Goal: Task Accomplishment & Management: Complete application form

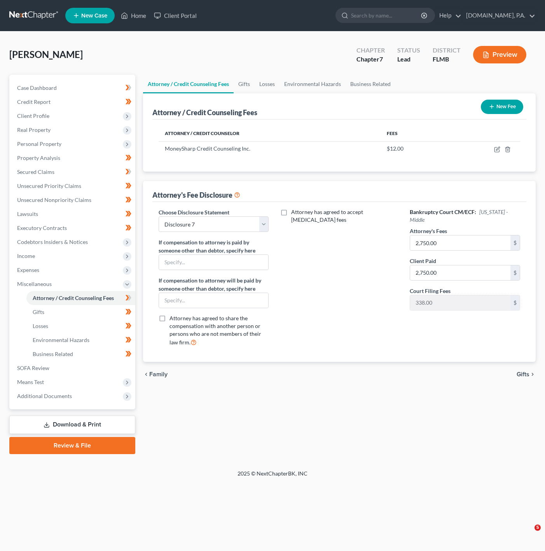
select select "3"
click at [166, 14] on link "Client Portal" at bounding box center [175, 16] width 51 height 14
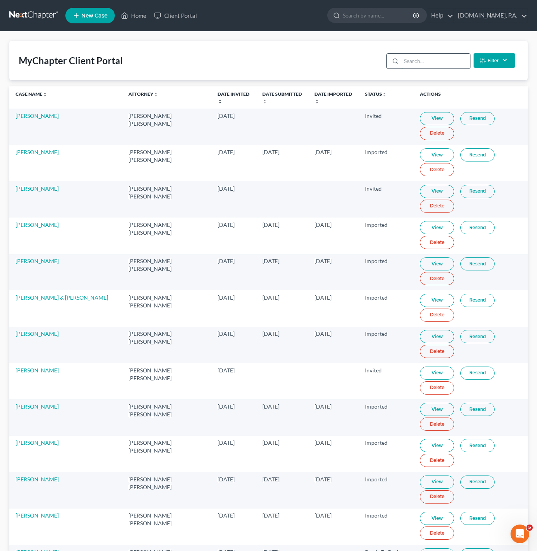
click at [442, 62] on input "search" at bounding box center [435, 61] width 69 height 15
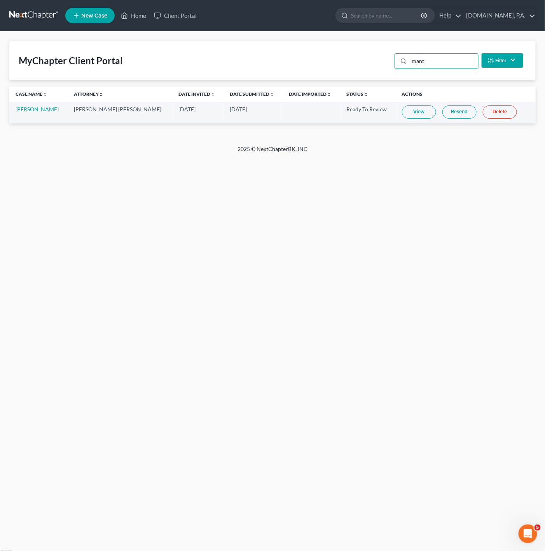
type input "mant"
click at [411, 109] on link "View" at bounding box center [419, 111] width 34 height 13
click at [131, 17] on link "Home" at bounding box center [133, 16] width 33 height 14
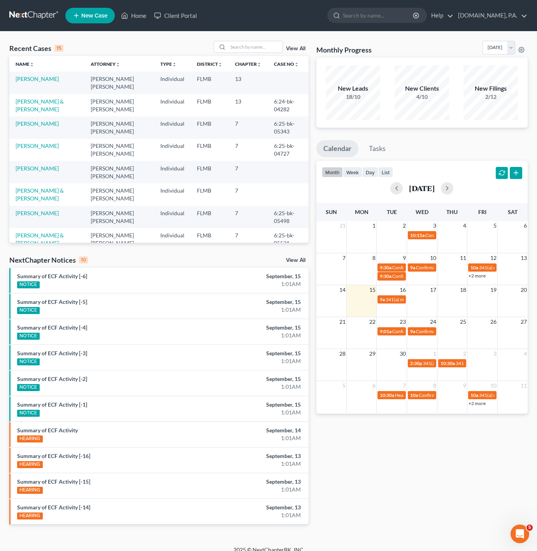
click at [285, 49] on div "View All" at bounding box center [260, 47] width 95 height 12
click at [271, 49] on input "search" at bounding box center [255, 46] width 54 height 11
type input "[PERSON_NAME]"
click at [42, 77] on link "[PERSON_NAME]" at bounding box center [37, 78] width 43 height 7
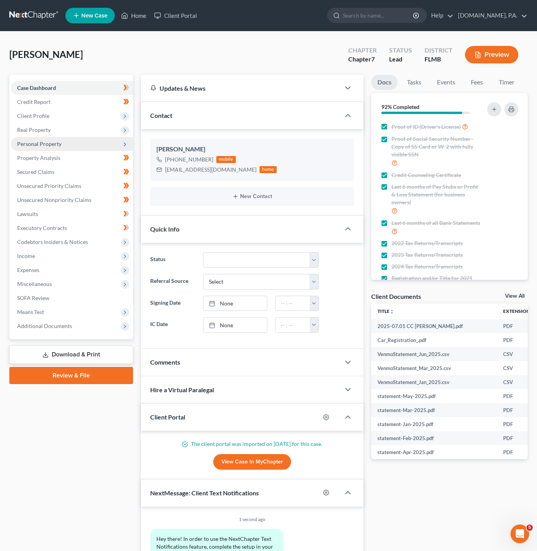
click at [99, 147] on span "Personal Property" at bounding box center [72, 144] width 122 height 14
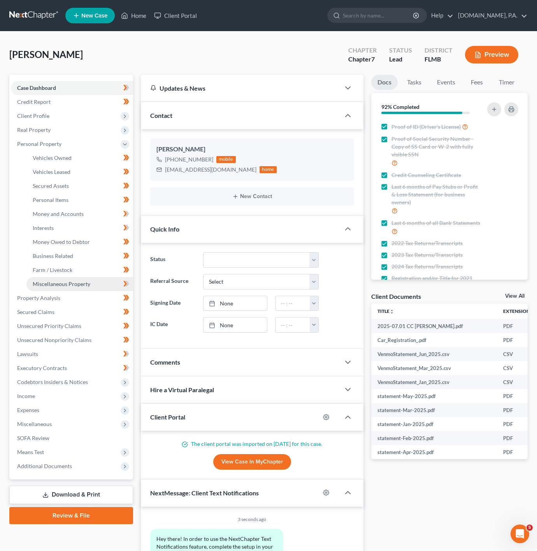
click at [86, 286] on span "Miscellaneous Property" at bounding box center [62, 283] width 58 height 7
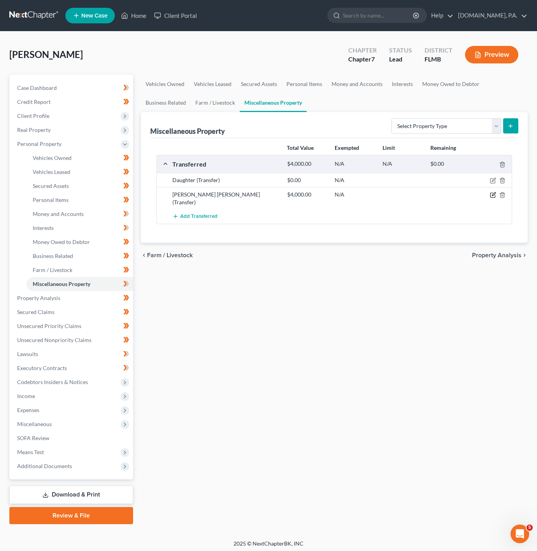
click at [493, 197] on icon "button" at bounding box center [492, 195] width 6 height 6
select select "Ordinary ([DATE])"
select select "9"
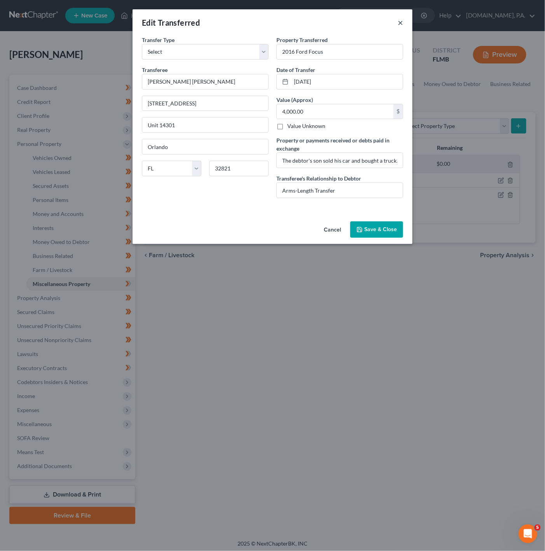
click at [404, 25] on div "Edit Transferred ×" at bounding box center [273, 22] width 280 height 26
click at [404, 28] on div "Edit Transferred ×" at bounding box center [273, 22] width 280 height 26
click at [399, 24] on button "×" at bounding box center [400, 22] width 5 height 9
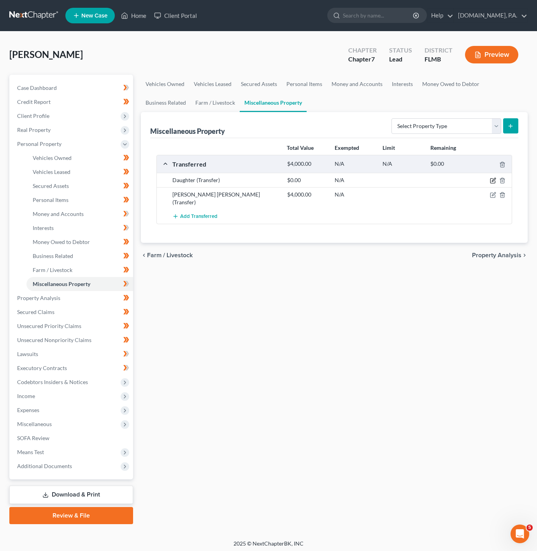
click at [490, 182] on icon "button" at bounding box center [492, 180] width 6 height 6
select select "Ordinary ([DATE])"
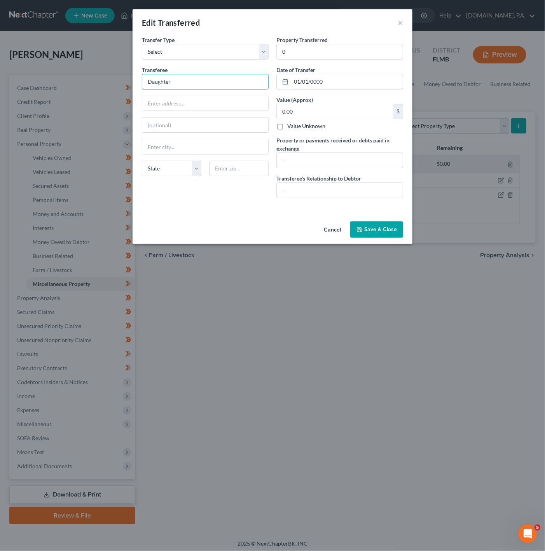
drag, startPoint x: 184, startPoint y: 82, endPoint x: 128, endPoint y: 72, distance: 56.9
click at [128, 72] on div "Edit Transferred × An exemption set must first be selected from the Filing Info…" at bounding box center [272, 275] width 545 height 551
paste input "[PERSON_NAME]"
type input "[PERSON_NAME]"
click at [177, 101] on input "text" at bounding box center [205, 103] width 126 height 15
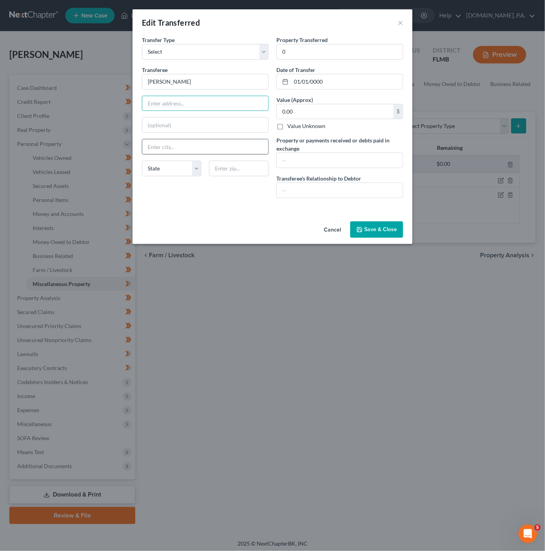
paste input "[STREET_ADDRESS]"
type input "[STREET_ADDRESS]"
click at [232, 172] on input "text" at bounding box center [238, 169] width 59 height 16
type input "32703"
click at [239, 198] on div "Transfer Type * Select Ordinary ([DATE]) [DATE] Transferee * [PERSON_NAME] [GEO…" at bounding box center [205, 120] width 135 height 168
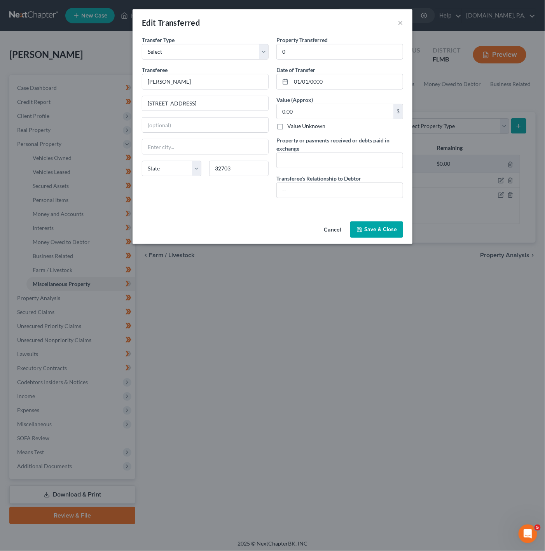
type input "Apopka"
click at [182, 164] on select "State [US_STATE] AK AR AZ CA CO CT DE DC [GEOGRAPHIC_DATA] [GEOGRAPHIC_DATA] GU…" at bounding box center [171, 169] width 59 height 16
select select "9"
click at [142, 162] on select "State [US_STATE] AK AR AZ CA CO CT DE DC [GEOGRAPHIC_DATA] [GEOGRAPHIC_DATA] GU…" at bounding box center [171, 169] width 59 height 16
click at [330, 78] on input "01/01/0000" at bounding box center [347, 81] width 112 height 15
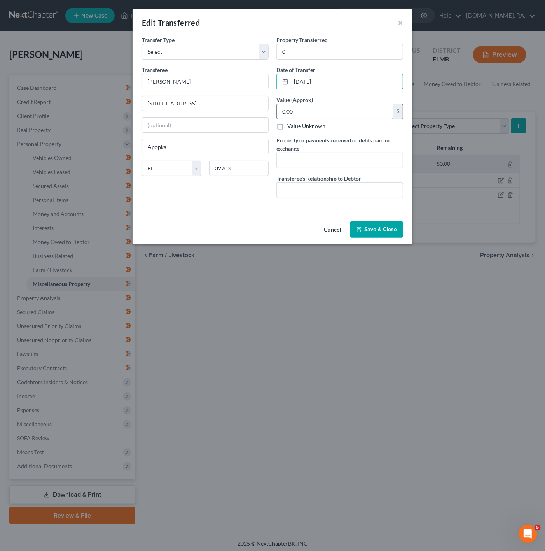
type input "[DATE]"
click at [356, 105] on input "0.00" at bounding box center [335, 111] width 117 height 15
drag, startPoint x: 351, startPoint y: 147, endPoint x: 349, endPoint y: 153, distance: 6.3
click at [351, 147] on label "Property or payments received or debts paid in exchange" at bounding box center [339, 144] width 127 height 16
click at [346, 161] on input "text" at bounding box center [340, 160] width 126 height 15
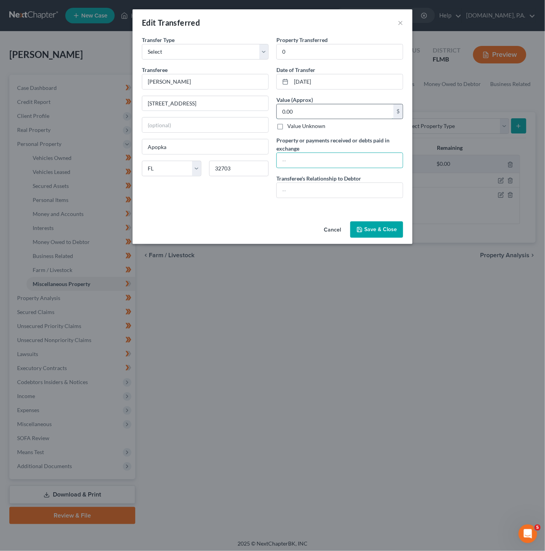
click at [314, 112] on input "0.00" at bounding box center [335, 111] width 117 height 15
click at [315, 154] on input "text" at bounding box center [340, 160] width 126 height 15
click at [333, 52] on input "0" at bounding box center [340, 51] width 126 height 15
drag, startPoint x: 333, startPoint y: 52, endPoint x: 258, endPoint y: 42, distance: 75.4
click at [258, 42] on div "Transfer Type * Select Ordinary ([DATE]) [DATE] Transferee * [PERSON_NAME] 2444…" at bounding box center [272, 120] width 269 height 168
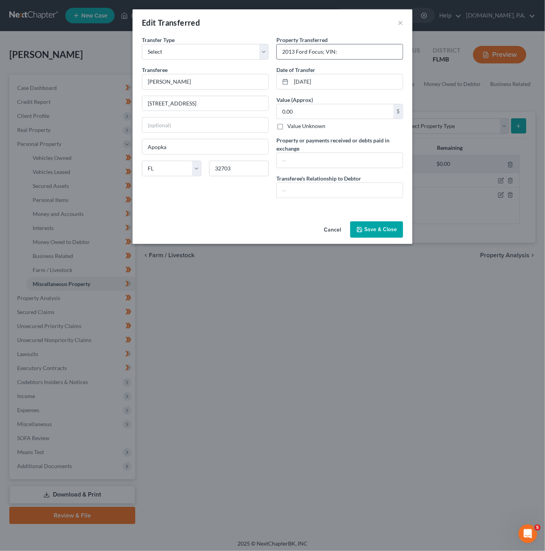
drag, startPoint x: 358, startPoint y: 39, endPoint x: 358, endPoint y: 47, distance: 7.8
click at [358, 39] on div "Property Transferred * 2013 Ford Focus; VIN:" at bounding box center [339, 48] width 127 height 24
click at [356, 49] on input "2013 Ford Focus; VIN:" at bounding box center [340, 51] width 126 height 15
paste input "[US_VEHICLE_IDENTIFICATION_NUMBER]"
type input "2013 Ford Focus; VIN: [US_VEHICLE_IDENTIFICATION_NUMBER]"
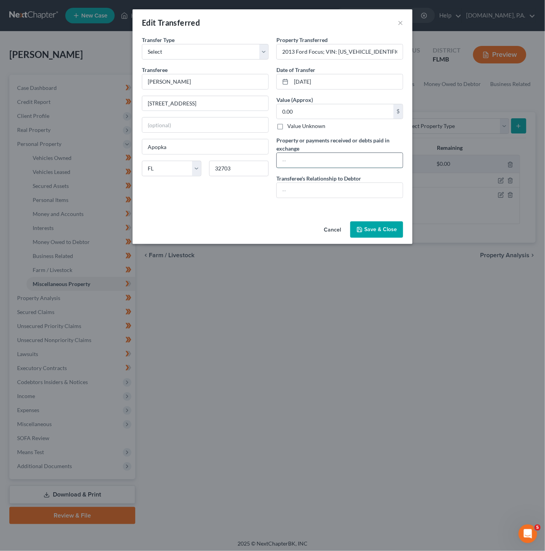
click at [314, 155] on input "text" at bounding box center [340, 160] width 126 height 15
type input "a"
click at [327, 194] on input "text" at bounding box center [340, 190] width 126 height 15
drag, startPoint x: 317, startPoint y: 157, endPoint x: 277, endPoint y: 153, distance: 40.6
click at [277, 153] on div "Property or payments received or debts paid in exchange a" at bounding box center [339, 152] width 127 height 32
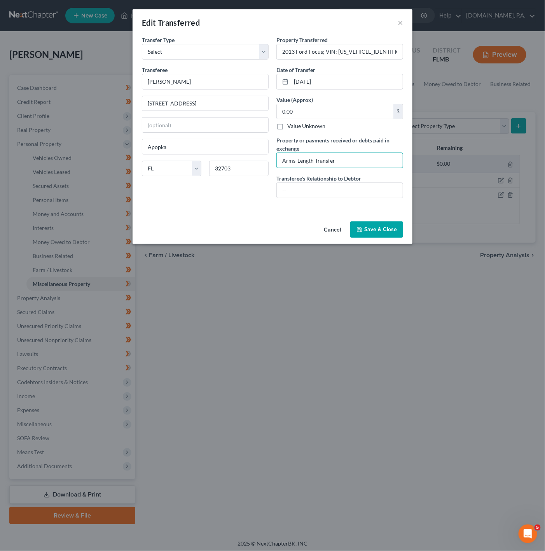
type input "Arms-Length Transfer"
click at [298, 203] on div "Property Transferred * 2013 Ford Focus; VIN: [US_VEHICLE_IDENTIFICATION_NUMBER]…" at bounding box center [340, 120] width 135 height 168
click at [308, 196] on input "text" at bounding box center [340, 190] width 126 height 15
type input "Daught"
drag, startPoint x: 366, startPoint y: 166, endPoint x: 268, endPoint y: 164, distance: 98.0
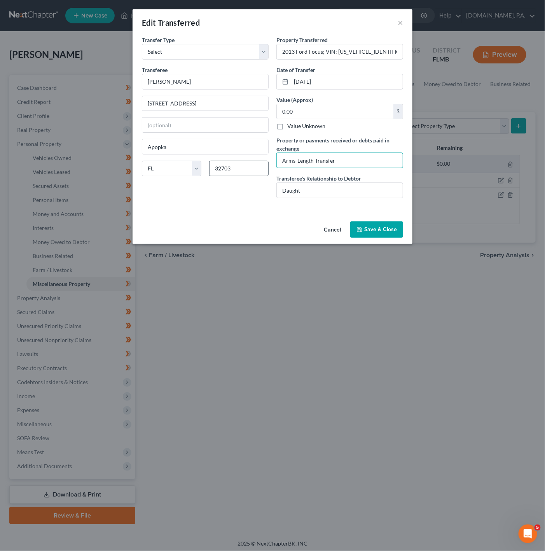
click at [268, 164] on div "Transfer Type * Select Ordinary ([DATE]) [DATE] Transferee * [PERSON_NAME] 2444…" at bounding box center [272, 120] width 269 height 168
click at [360, 196] on input "Daught" at bounding box center [340, 190] width 126 height 15
type input "Daughter"
drag, startPoint x: 275, startPoint y: 216, endPoint x: 281, endPoint y: 216, distance: 6.2
click at [276, 217] on div "An exemption set must first be selected from the Filing Information section. Tr…" at bounding box center [273, 127] width 280 height 182
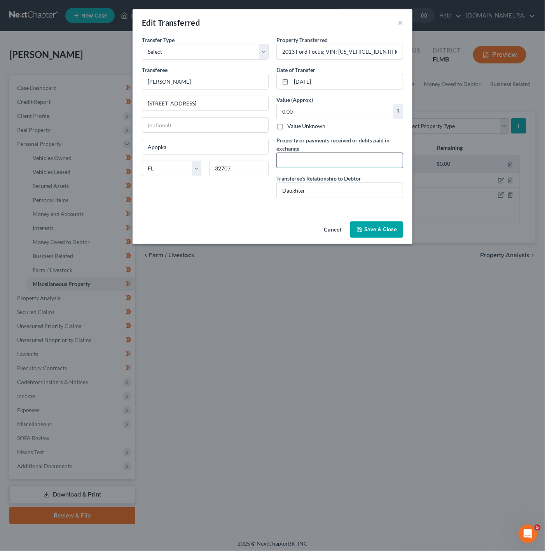
click at [316, 162] on input "text" at bounding box center [340, 160] width 126 height 15
click at [397, 234] on button "Save & Close" at bounding box center [376, 229] width 53 height 16
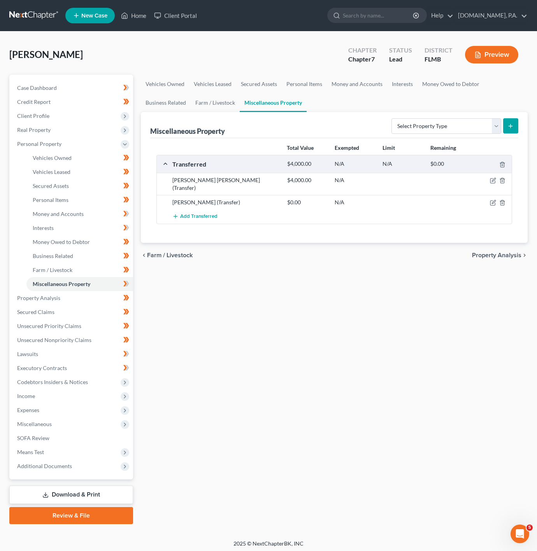
click at [456, 461] on div "Vehicles Owned Vehicles Leased Secured Assets Personal Items Money and Accounts…" at bounding box center [334, 299] width 394 height 449
click at [332, 304] on div "Vehicles Owned Vehicles Leased Secured Assets Personal Items Money and Accounts…" at bounding box center [334, 299] width 394 height 449
